Goal: Information Seeking & Learning: Compare options

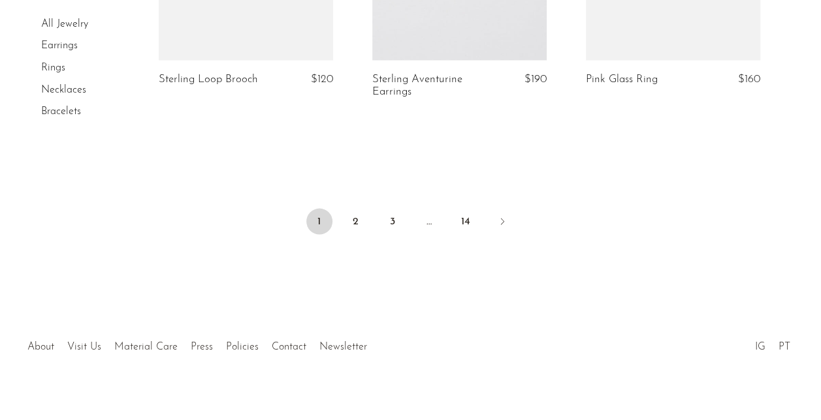
scroll to position [3745, 0]
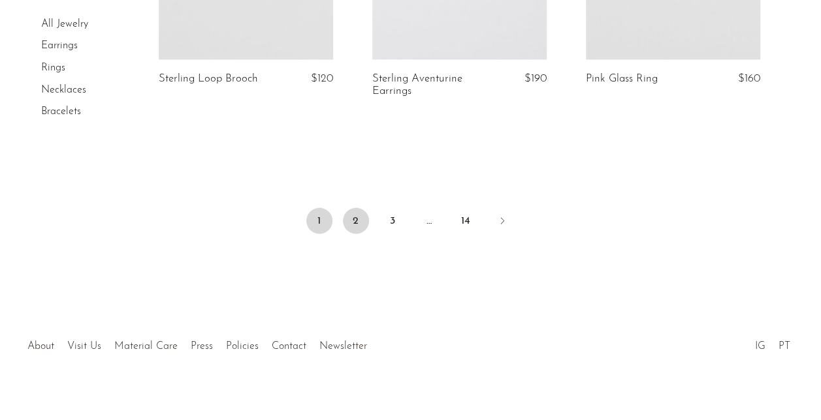
click at [353, 209] on link "2" at bounding box center [356, 221] width 26 height 26
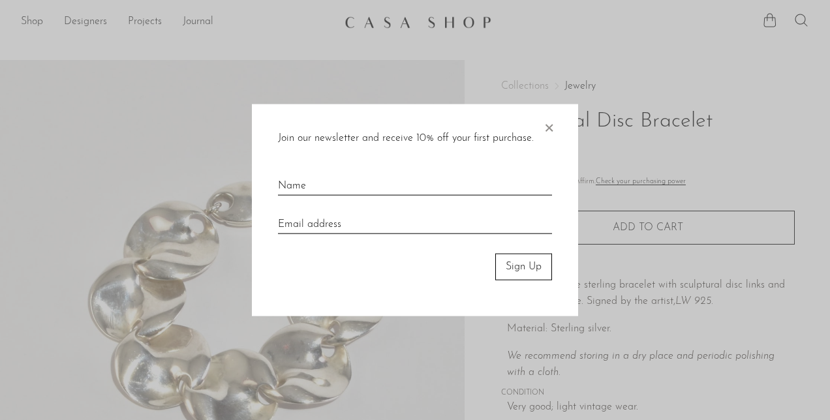
click at [548, 125] on span "×" at bounding box center [548, 125] width 13 height 42
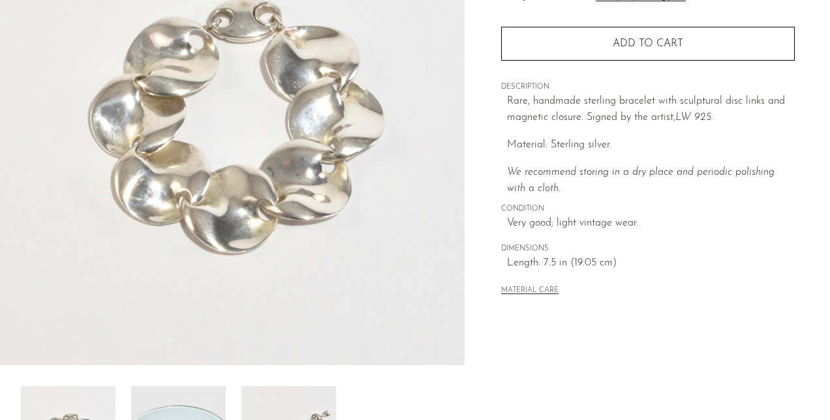
scroll to position [131, 0]
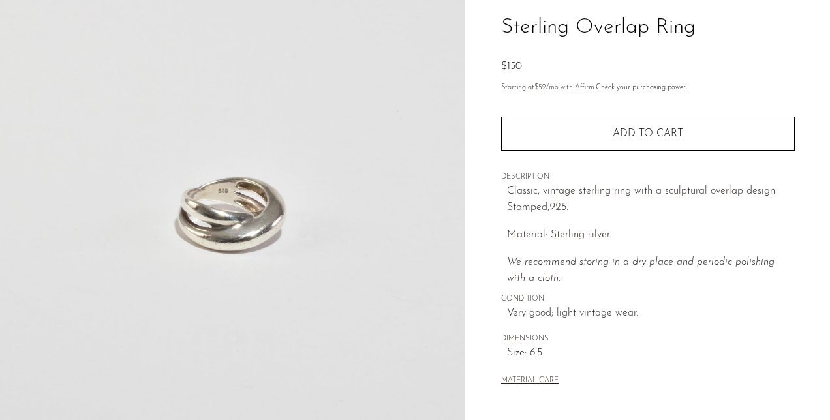
scroll to position [131, 0]
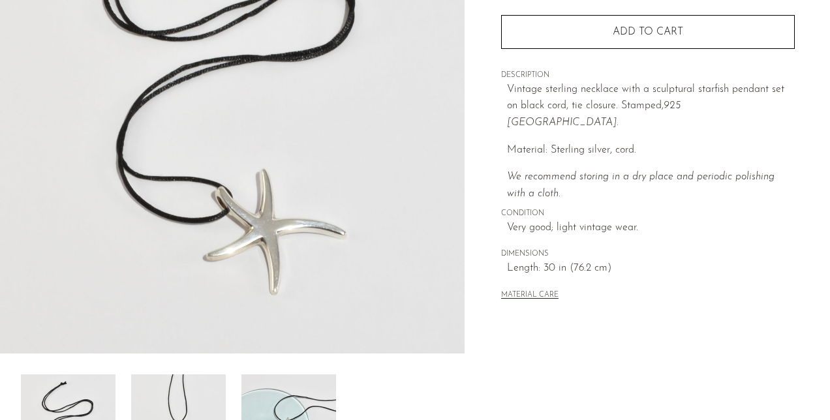
scroll to position [392, 0]
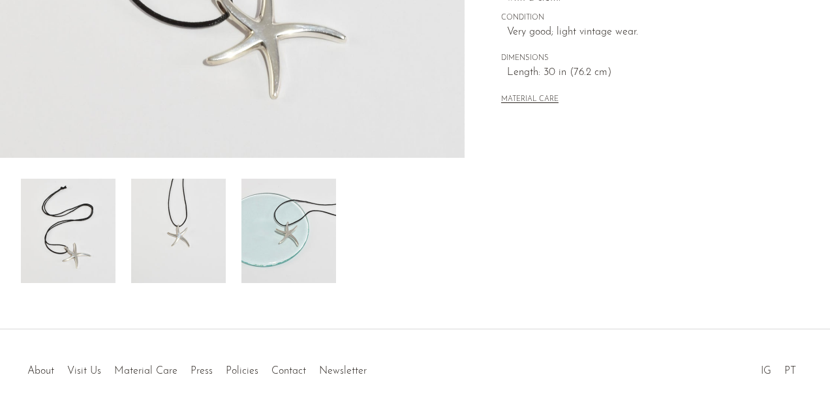
click at [123, 252] on div at bounding box center [232, 231] width 423 height 104
click at [147, 250] on img at bounding box center [178, 231] width 95 height 104
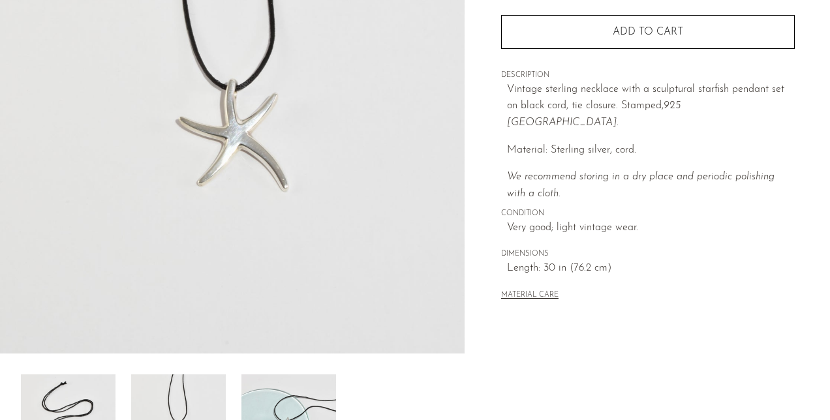
scroll to position [65, 0]
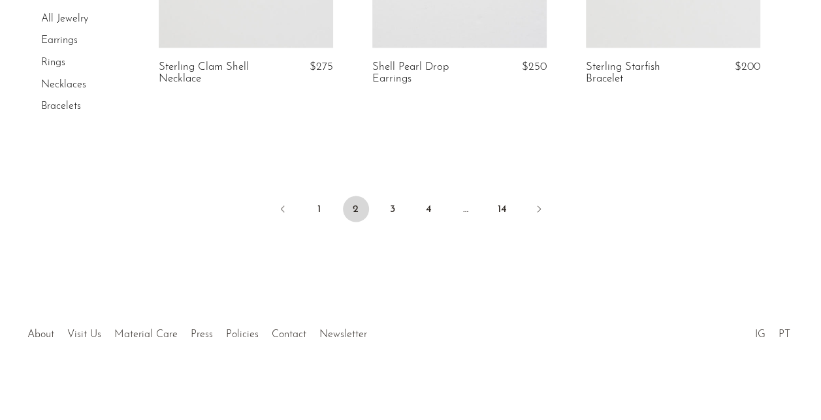
scroll to position [3679, 0]
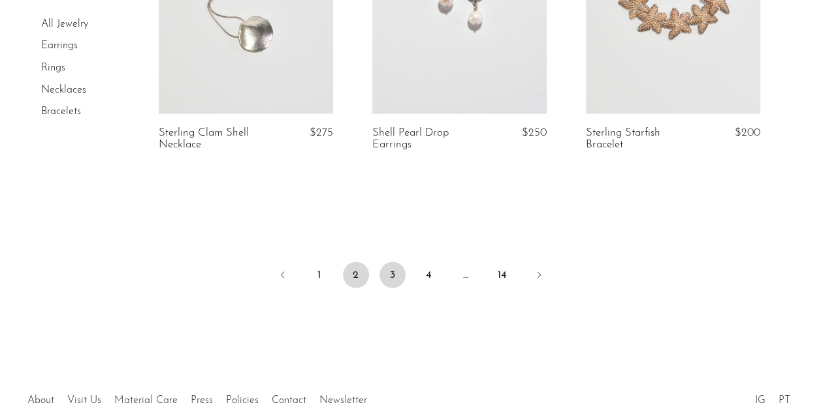
click at [396, 273] on link "3" at bounding box center [392, 275] width 26 height 26
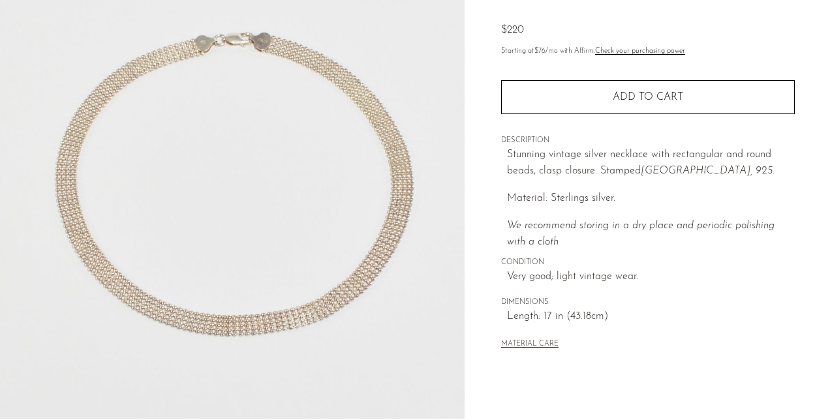
scroll to position [392, 0]
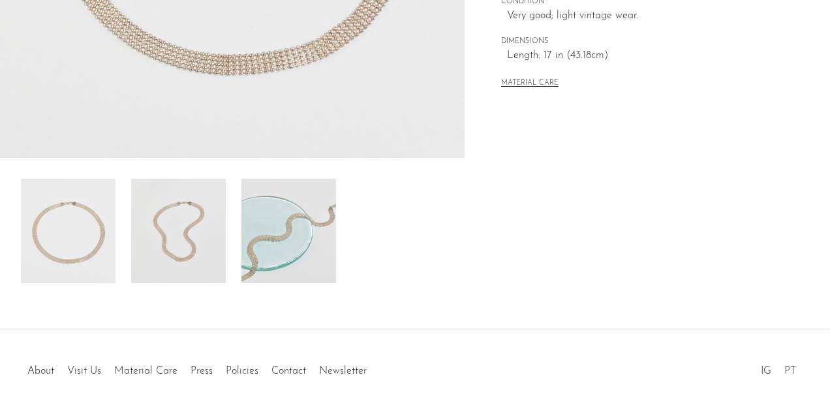
click at [289, 272] on img at bounding box center [289, 231] width 95 height 104
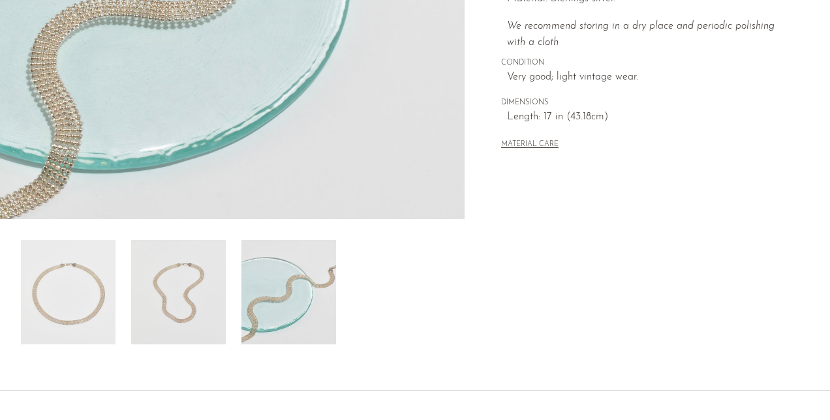
scroll to position [196, 0]
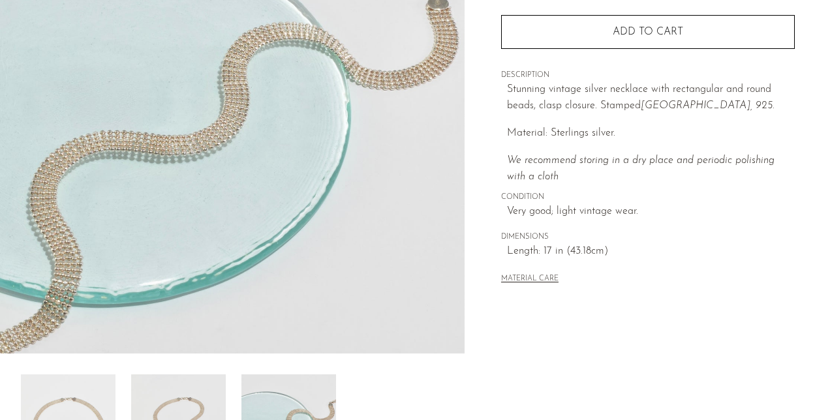
click at [165, 163] on img at bounding box center [232, 109] width 465 height 490
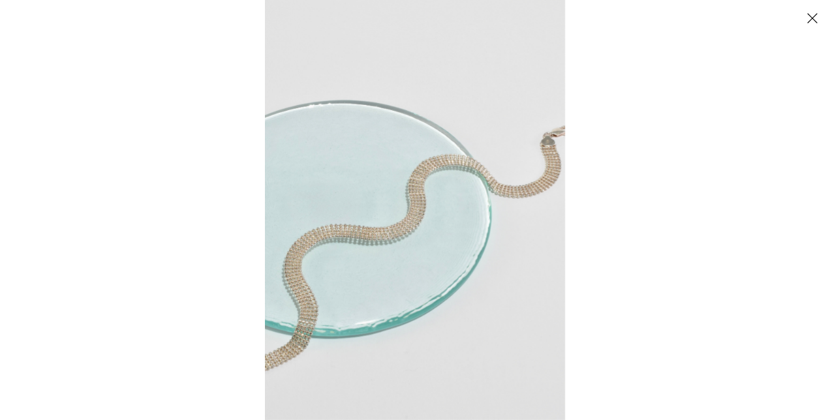
click at [522, 234] on img at bounding box center [415, 210] width 300 height 420
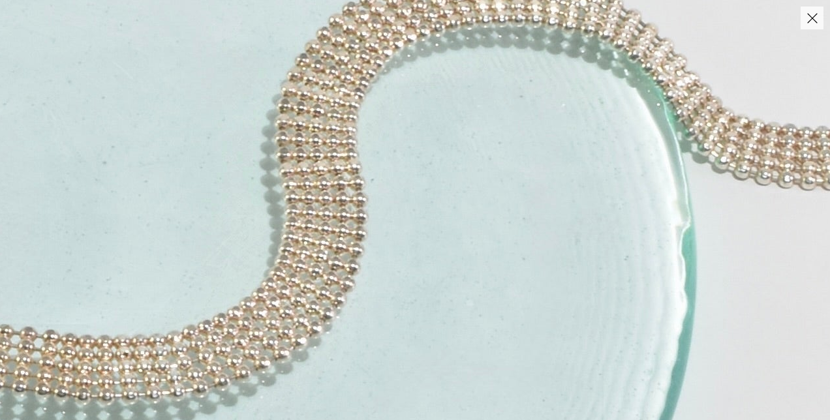
drag, startPoint x: 172, startPoint y: 223, endPoint x: 430, endPoint y: 375, distance: 298.5
click at [430, 375] on img at bounding box center [309, 249] width 1513 height 2118
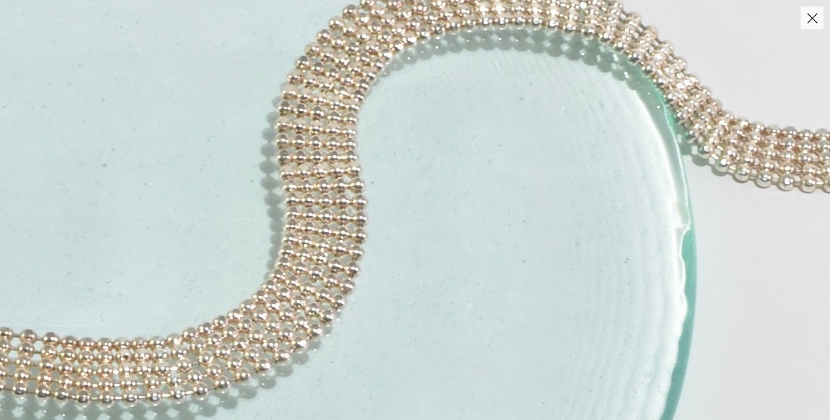
click at [432, 274] on img at bounding box center [309, 252] width 1513 height 2118
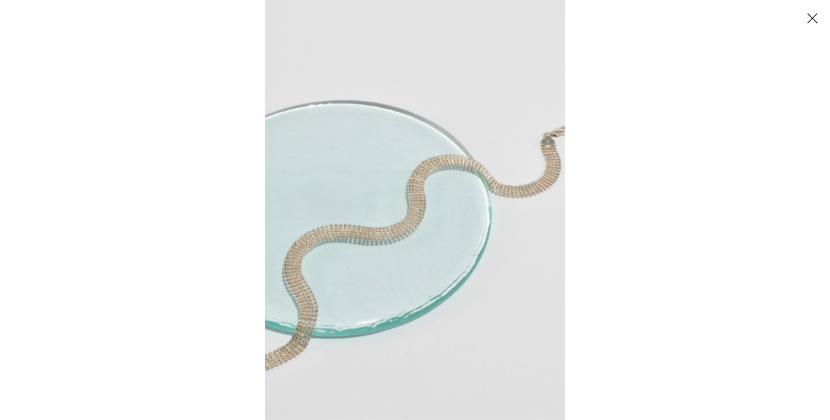
drag, startPoint x: 751, startPoint y: 202, endPoint x: 753, endPoint y: 166, distance: 36.0
click at [751, 202] on div at bounding box center [680, 210] width 830 height 420
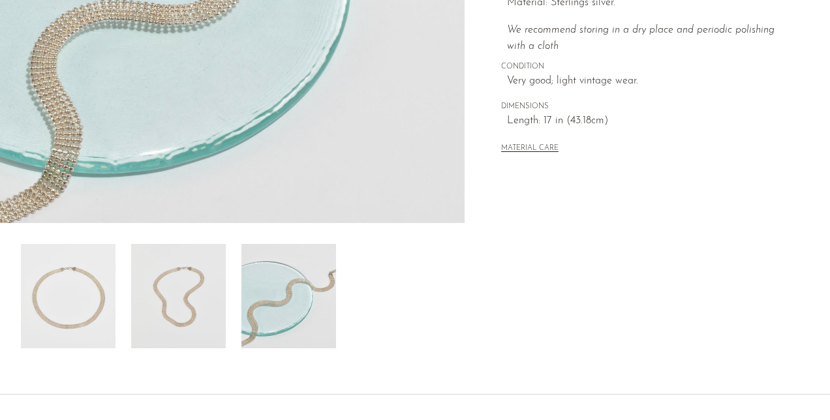
click at [205, 298] on img at bounding box center [178, 296] width 95 height 104
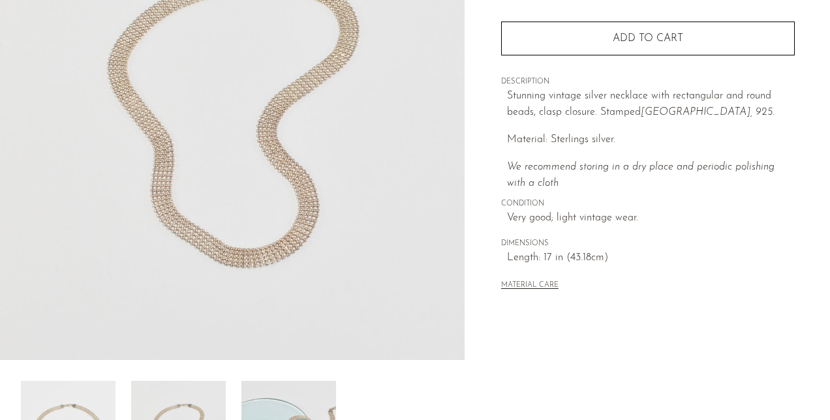
scroll to position [131, 0]
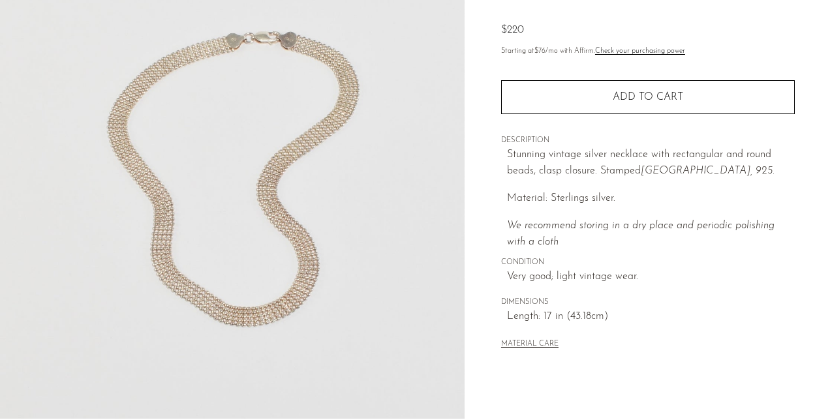
click at [274, 180] on img at bounding box center [232, 174] width 465 height 490
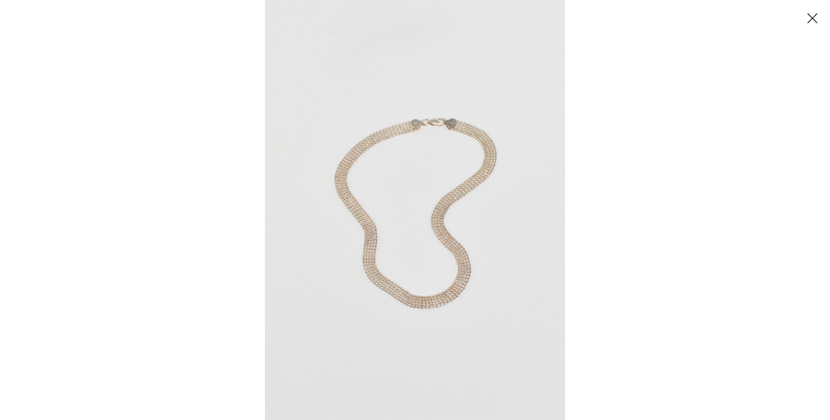
click at [452, 185] on img at bounding box center [415, 210] width 300 height 420
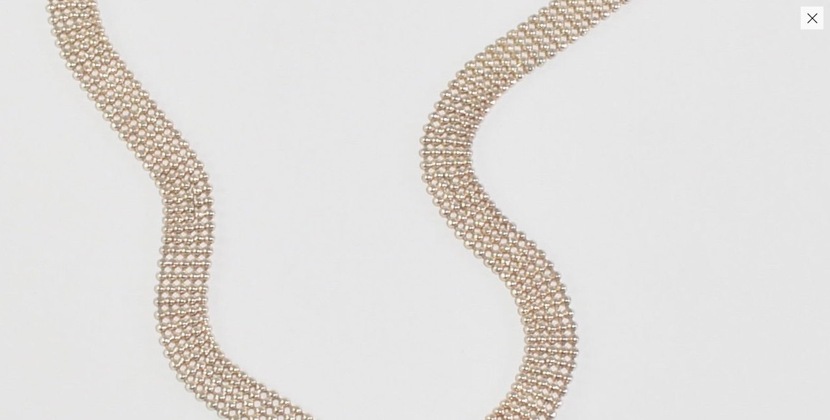
drag, startPoint x: 488, startPoint y: 168, endPoint x: 544, endPoint y: 19, distance: 159.9
click at [544, 19] on div at bounding box center [415, 210] width 830 height 420
click at [820, 23] on button "Close" at bounding box center [812, 18] width 23 height 23
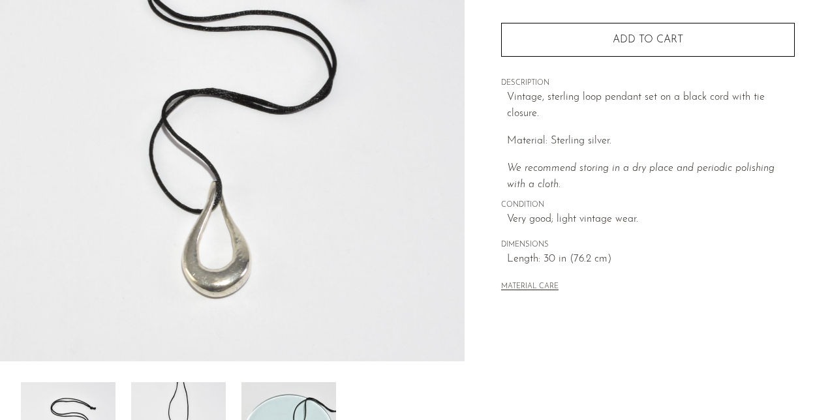
scroll to position [261, 0]
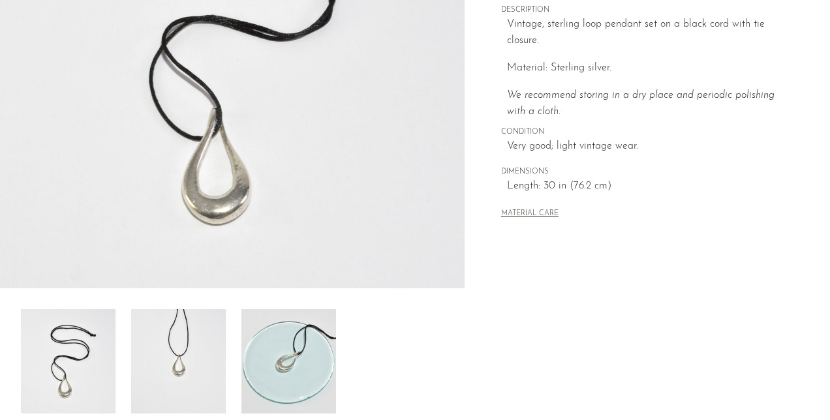
click at [157, 342] on img at bounding box center [178, 361] width 95 height 104
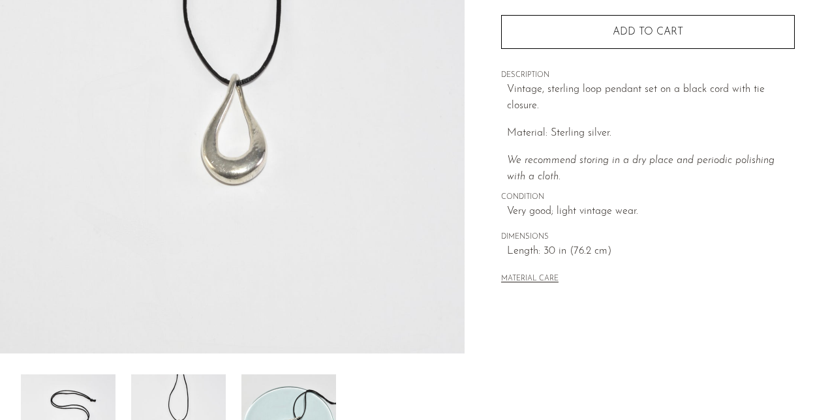
scroll to position [131, 0]
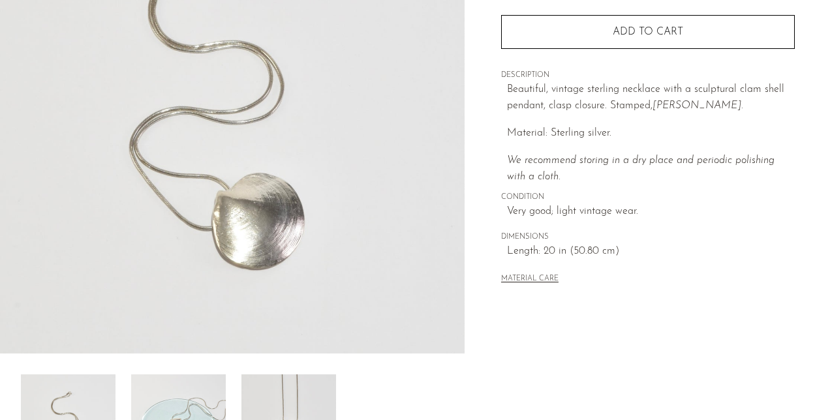
scroll to position [326, 0]
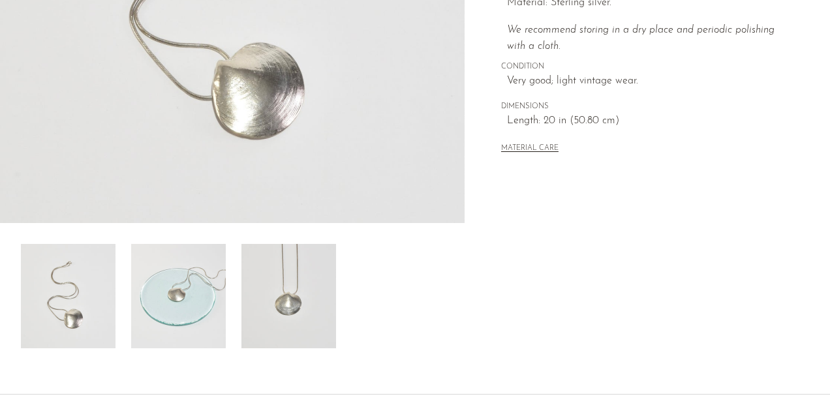
click at [208, 277] on img at bounding box center [178, 296] width 95 height 104
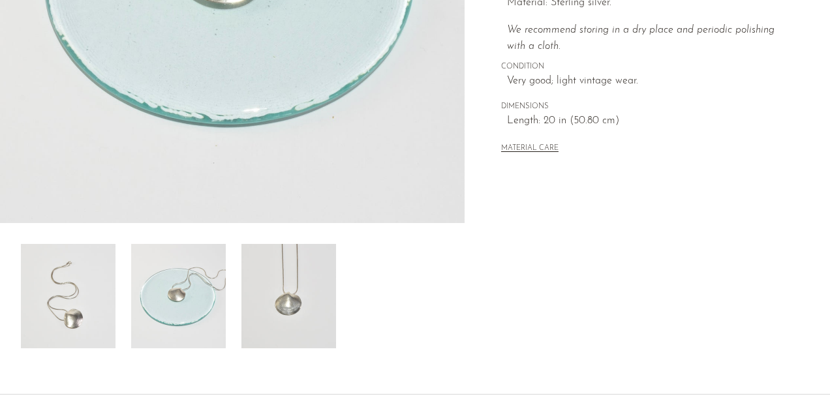
click at [272, 330] on img at bounding box center [289, 296] width 95 height 104
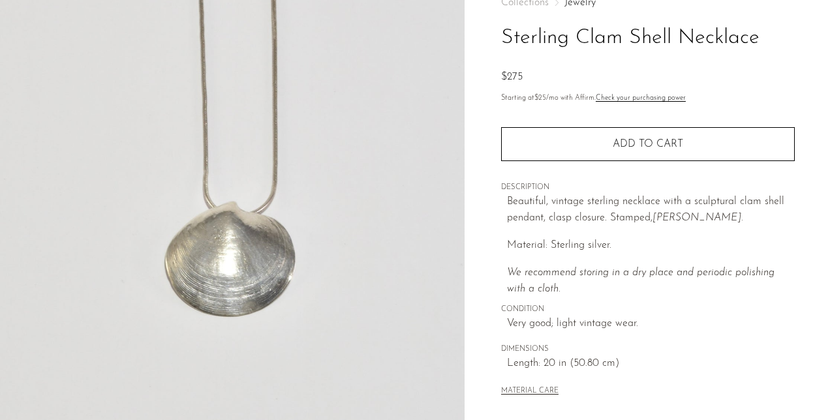
scroll to position [65, 0]
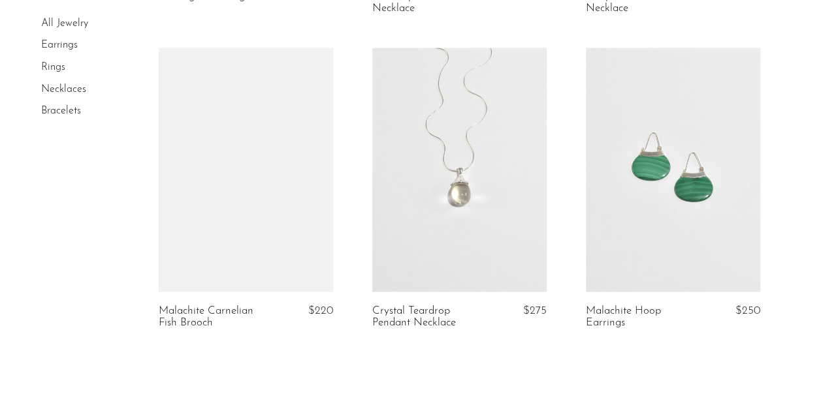
scroll to position [3656, 0]
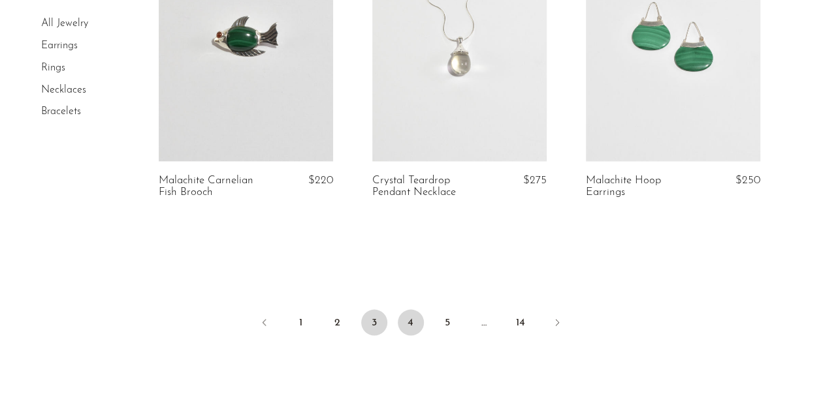
click at [411, 336] on link "4" at bounding box center [411, 322] width 26 height 26
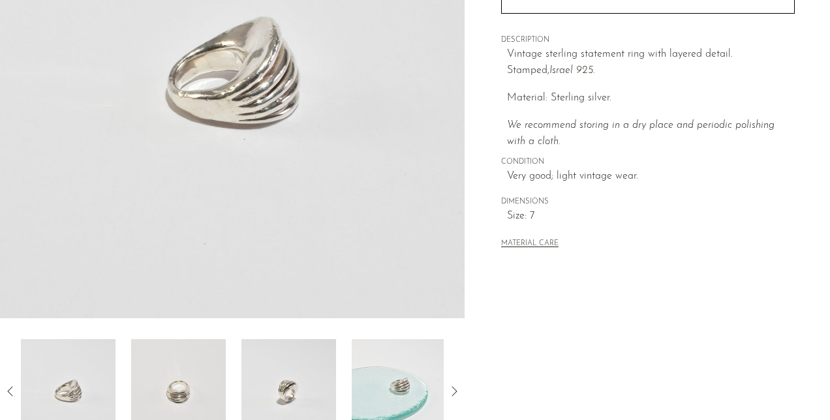
scroll to position [326, 0]
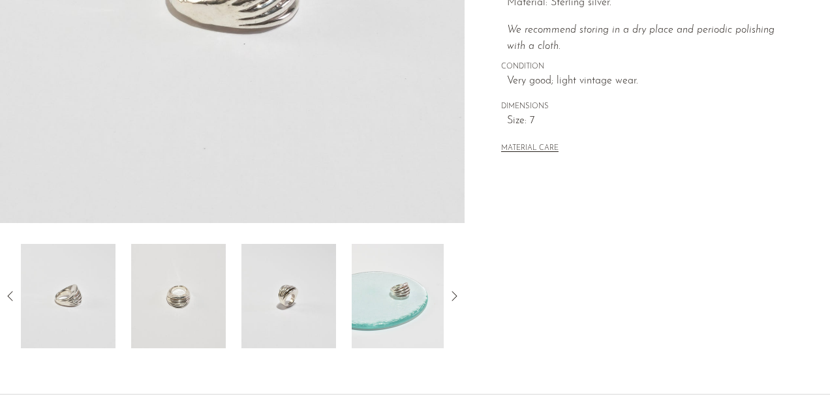
click at [183, 332] on img at bounding box center [178, 296] width 95 height 104
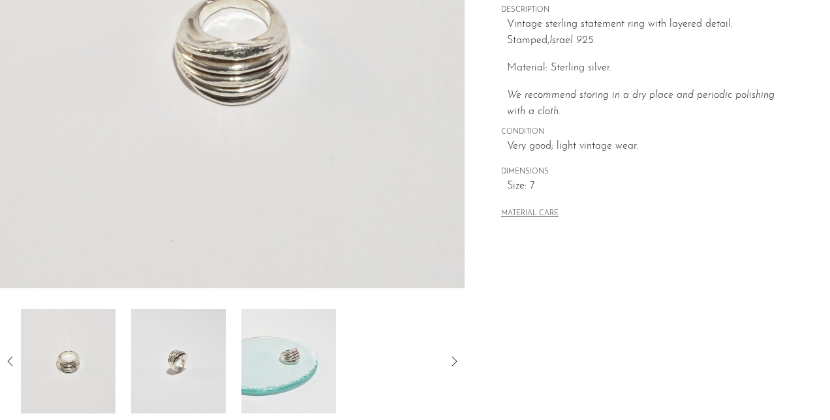
scroll to position [196, 0]
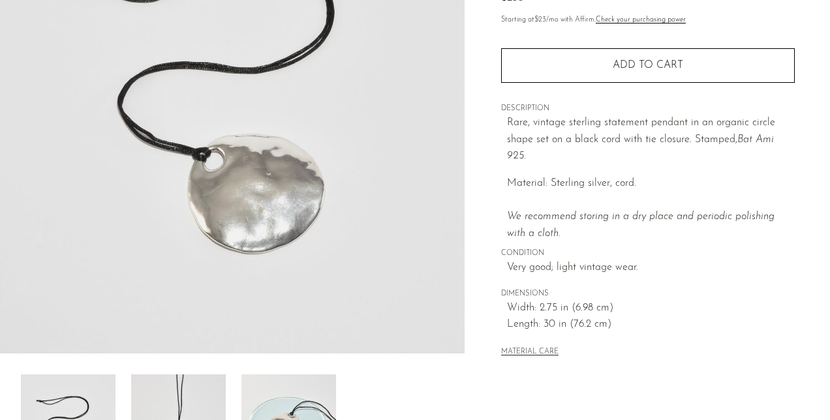
scroll to position [392, 0]
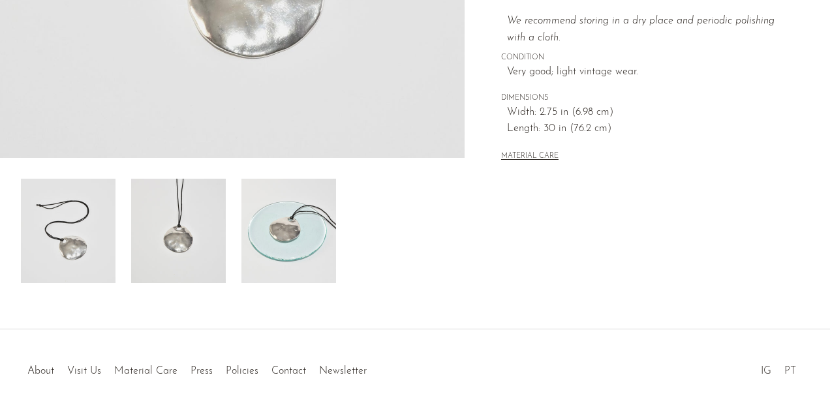
click at [192, 247] on img at bounding box center [178, 231] width 95 height 104
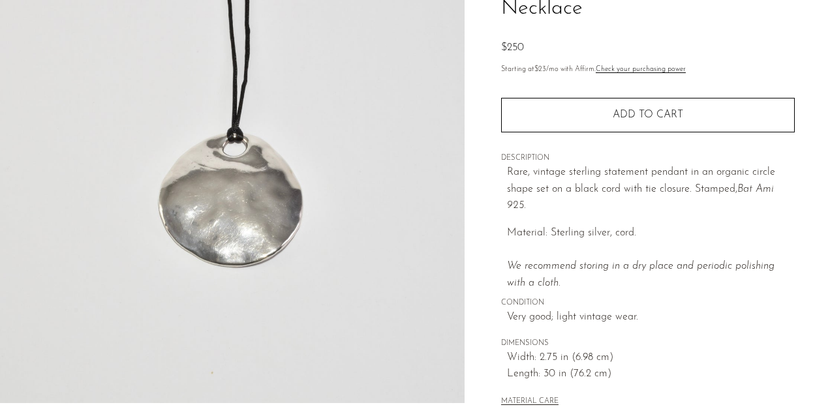
scroll to position [326, 0]
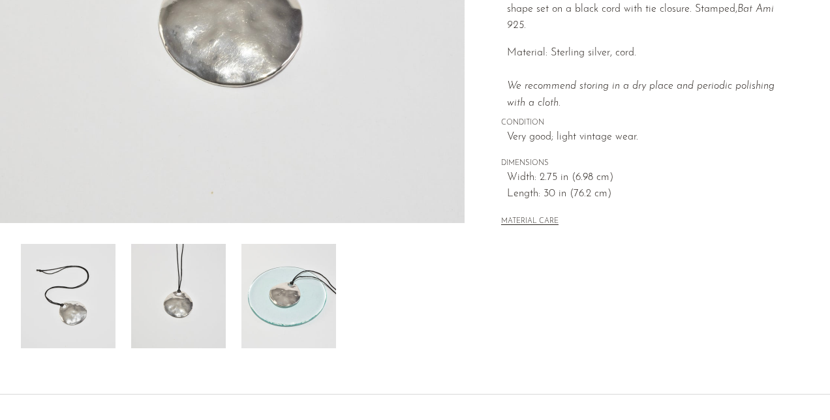
click at [319, 317] on img at bounding box center [289, 296] width 95 height 104
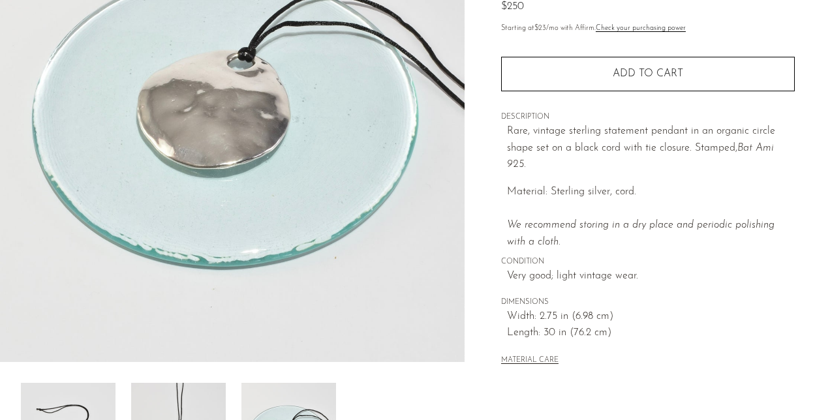
scroll to position [131, 0]
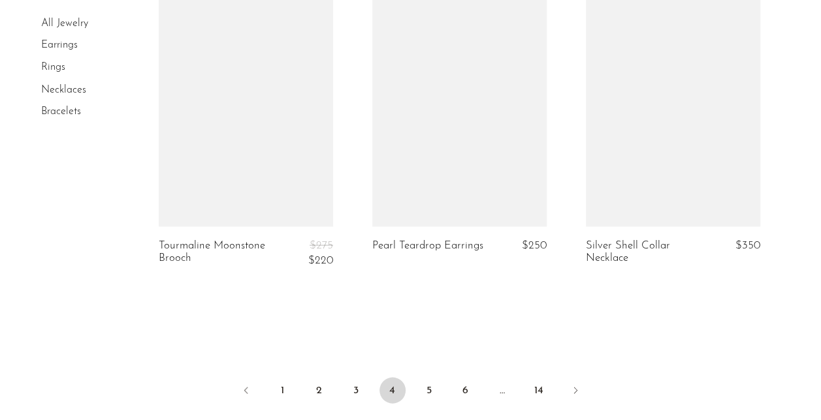
scroll to position [3656, 0]
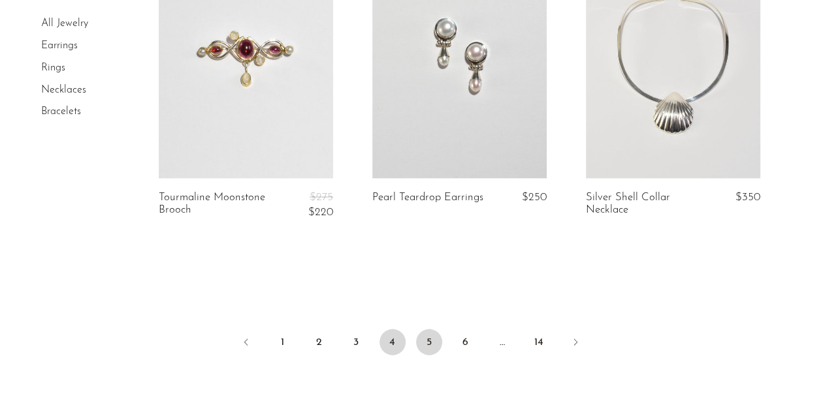
click at [433, 329] on link "5" at bounding box center [429, 342] width 26 height 26
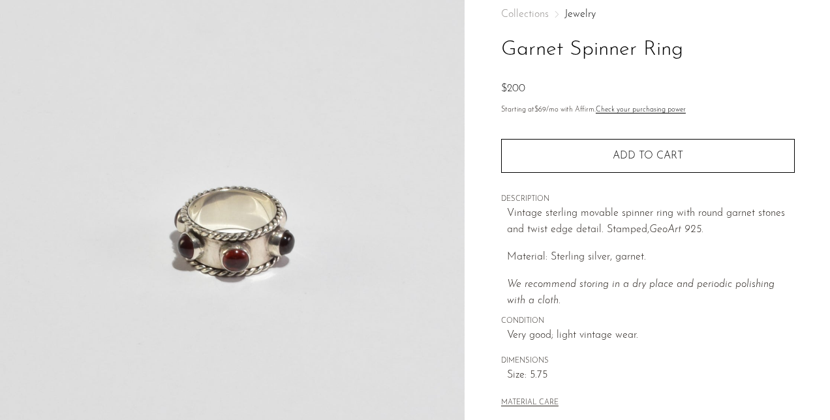
scroll to position [131, 0]
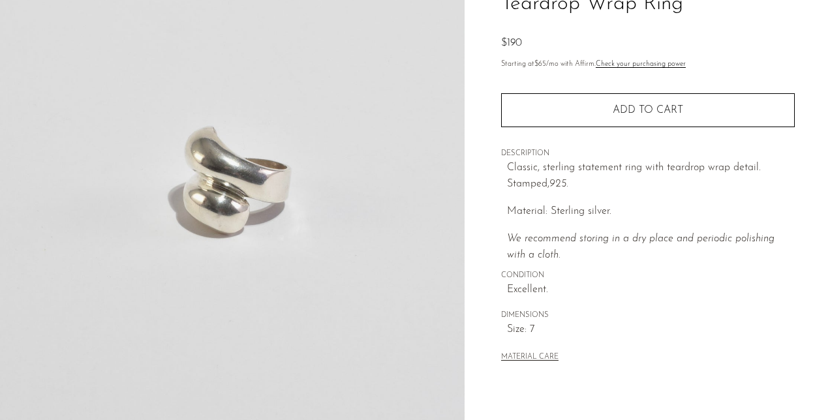
scroll to position [131, 0]
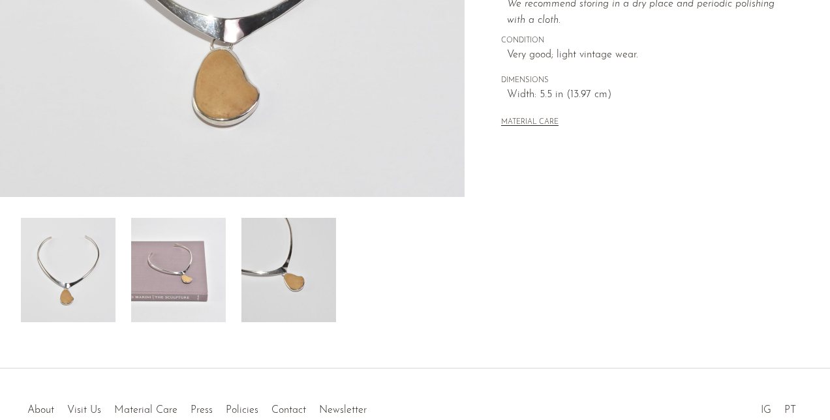
scroll to position [299, 0]
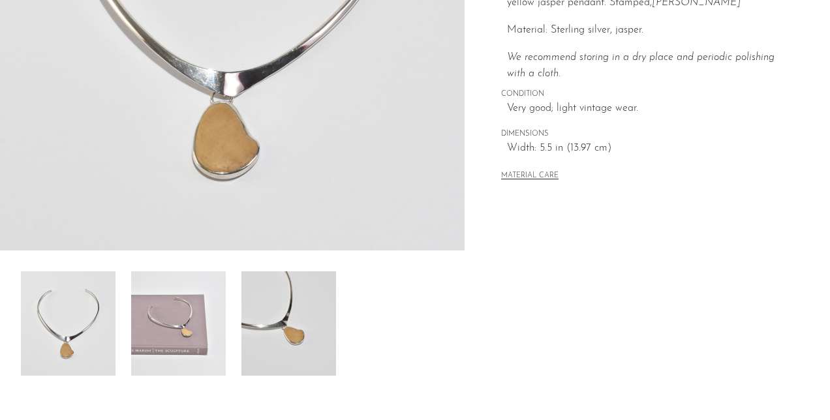
click at [185, 312] on img at bounding box center [178, 324] width 95 height 104
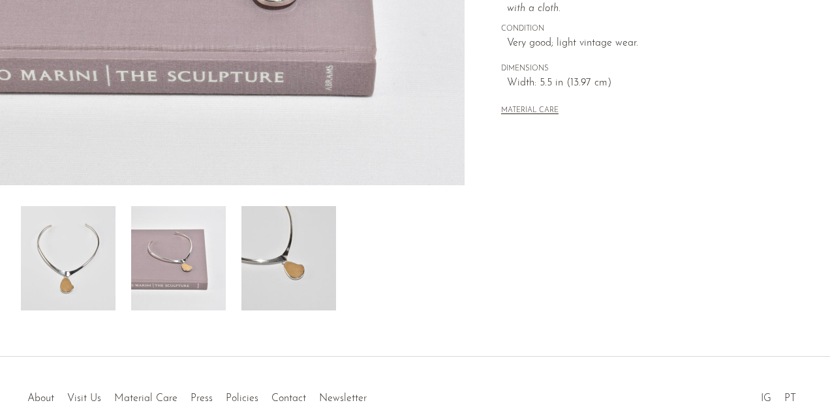
click at [283, 308] on img at bounding box center [289, 258] width 95 height 104
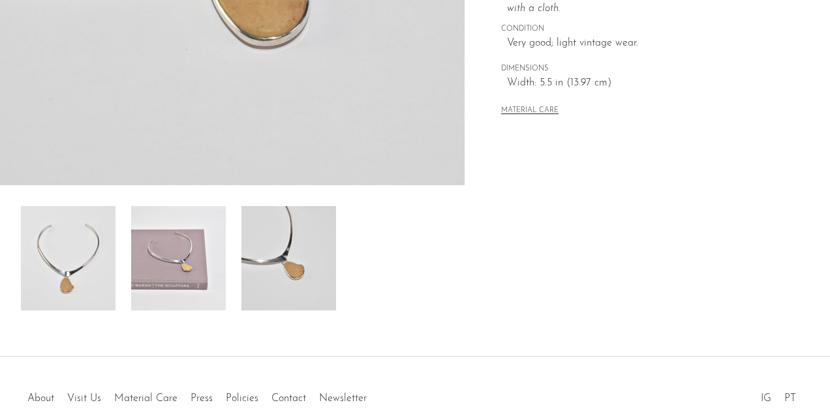
scroll to position [168, 0]
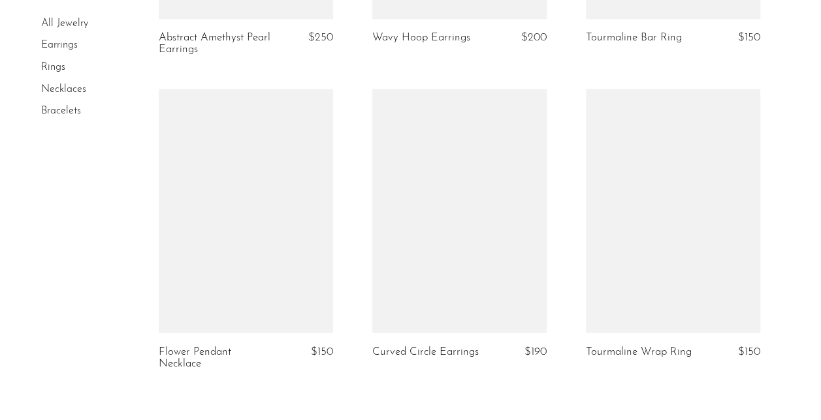
scroll to position [3591, 0]
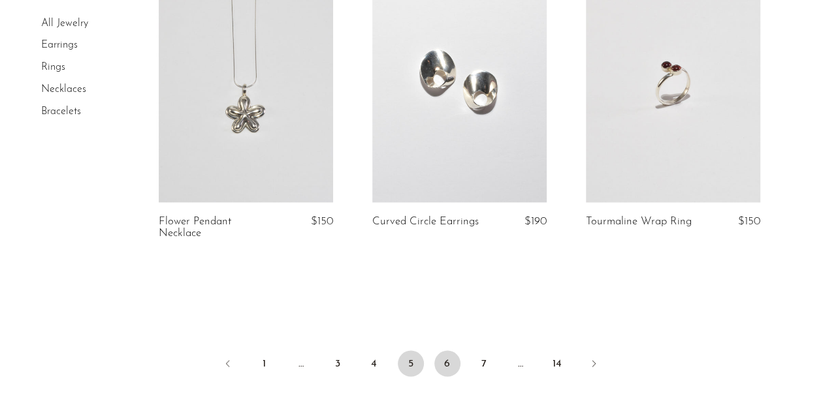
click at [437, 372] on link "6" at bounding box center [447, 364] width 26 height 26
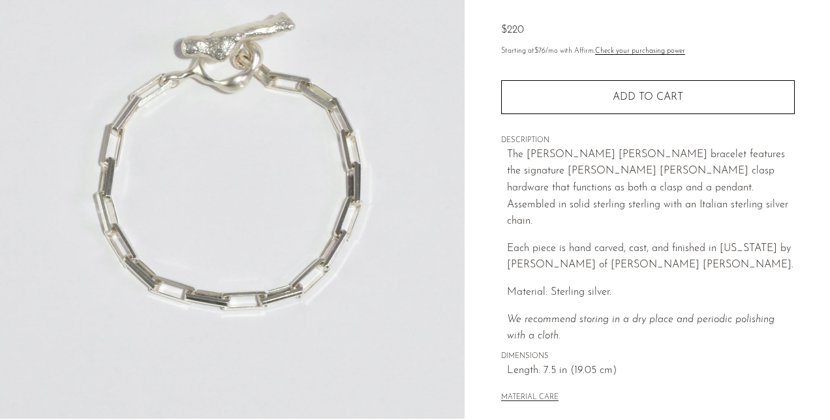
scroll to position [392, 0]
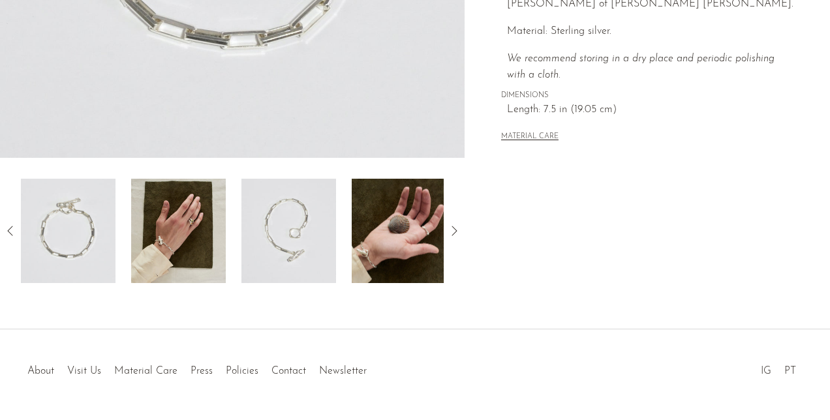
click at [133, 271] on img at bounding box center [178, 231] width 95 height 104
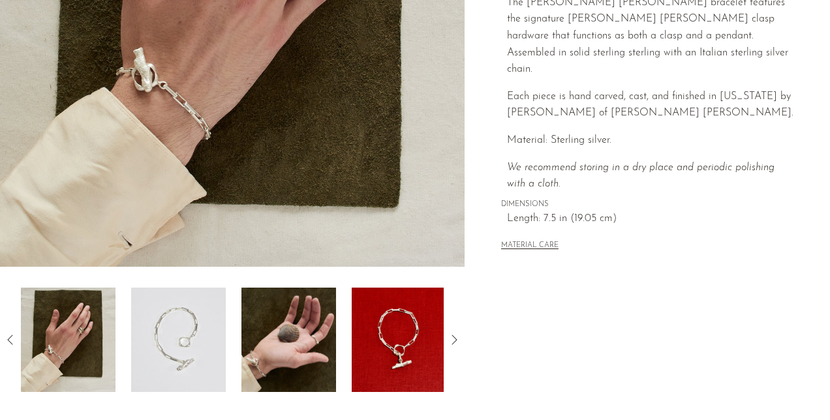
scroll to position [326, 0]
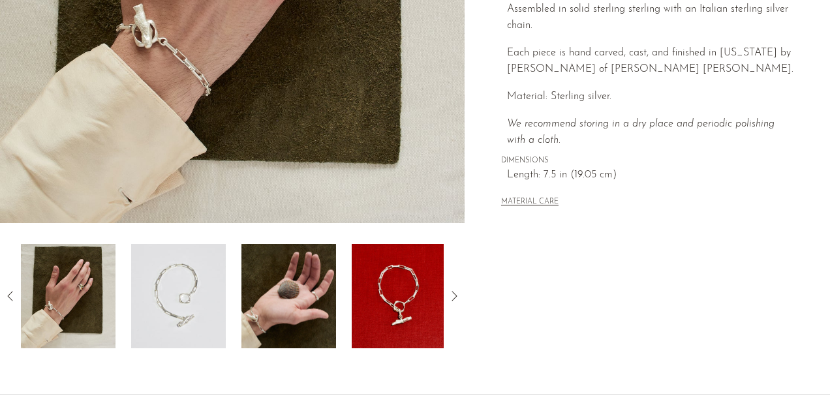
click at [325, 301] on img at bounding box center [289, 296] width 95 height 104
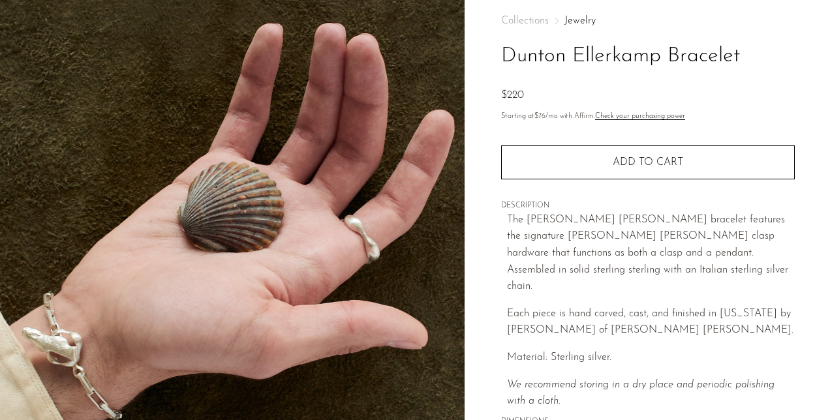
scroll to position [261, 0]
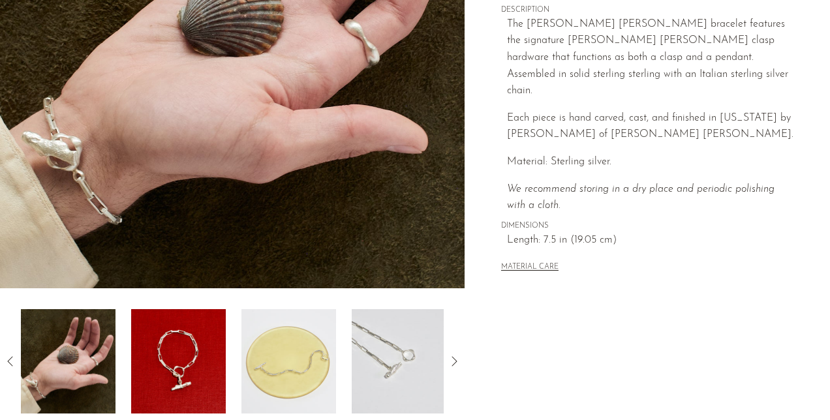
click at [81, 346] on img at bounding box center [68, 361] width 95 height 104
click at [178, 368] on img at bounding box center [178, 361] width 95 height 104
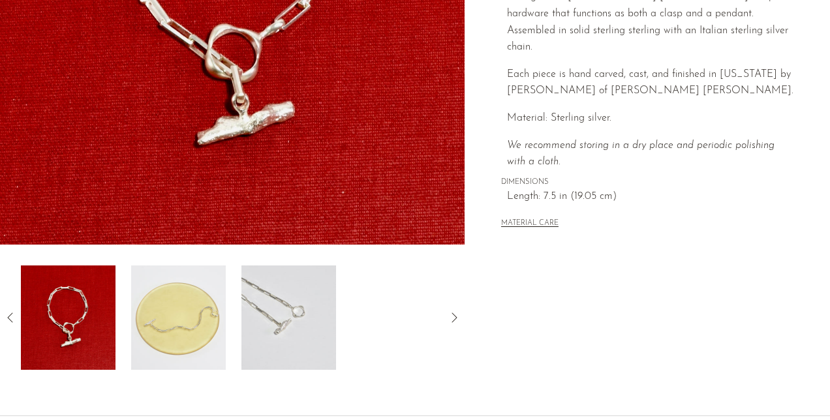
scroll to position [392, 0]
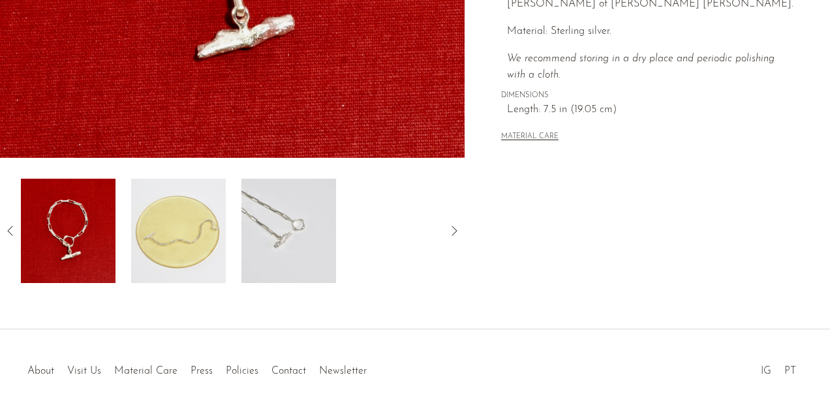
click at [12, 231] on icon at bounding box center [11, 231] width 16 height 16
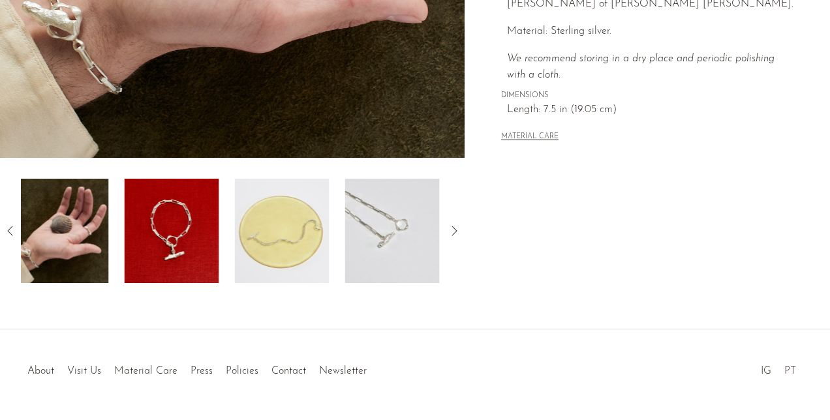
click at [12, 231] on icon at bounding box center [11, 231] width 16 height 16
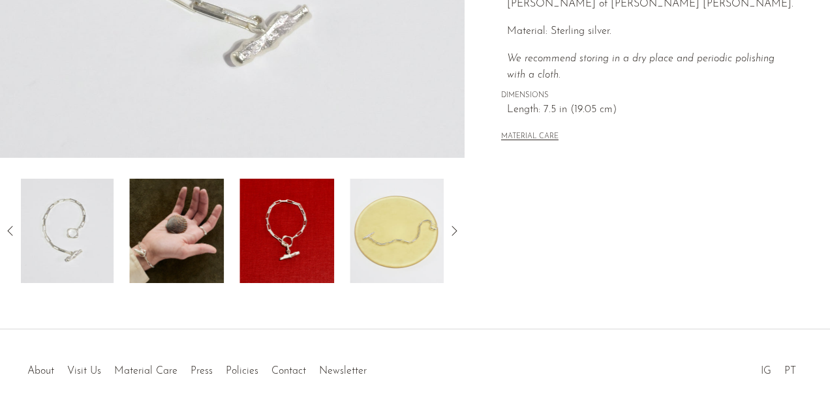
click at [58, 240] on img at bounding box center [66, 231] width 95 height 104
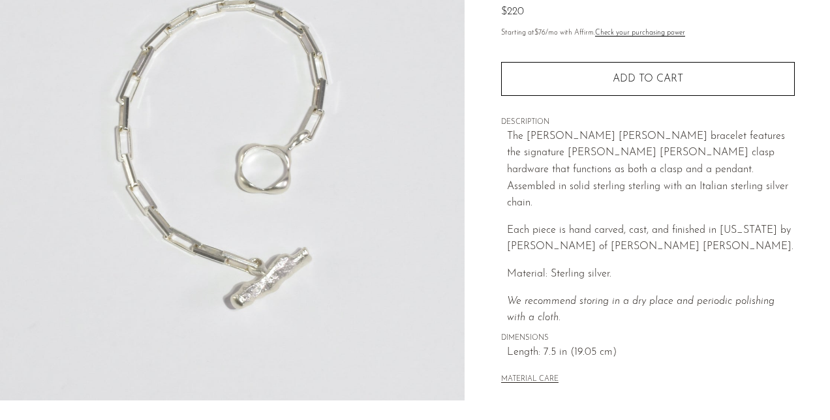
scroll to position [131, 0]
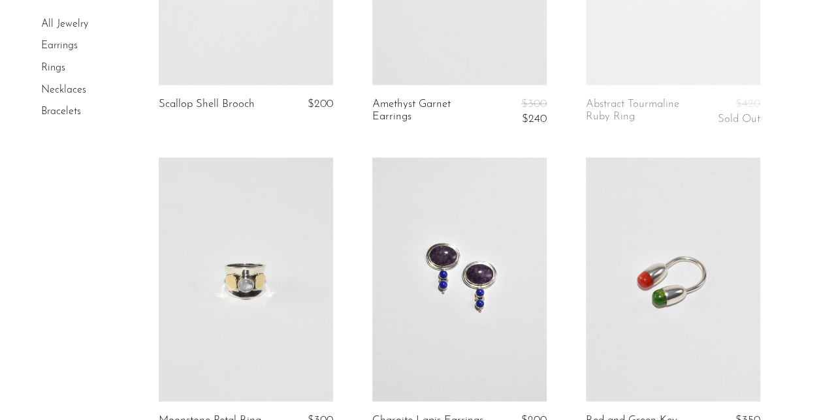
scroll to position [1240, 0]
